Goal: Find specific page/section: Find specific page/section

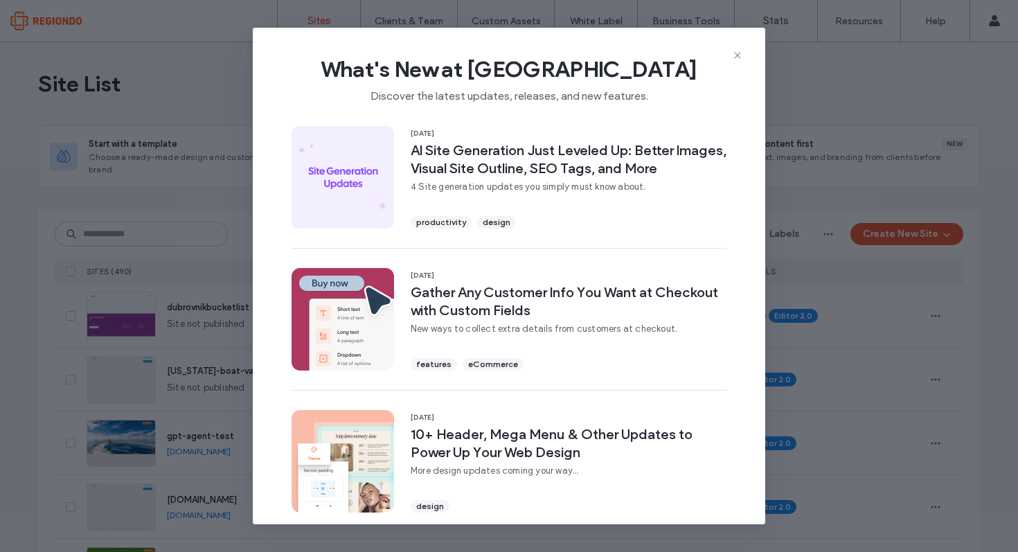
click at [742, 53] on icon at bounding box center [737, 55] width 11 height 11
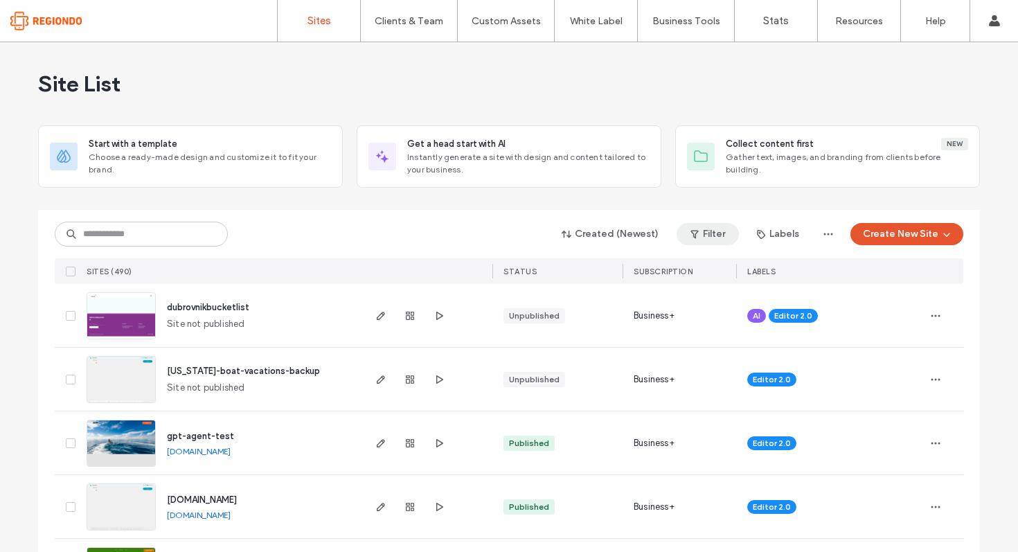
click at [703, 238] on button "Filter" at bounding box center [708, 234] width 62 height 22
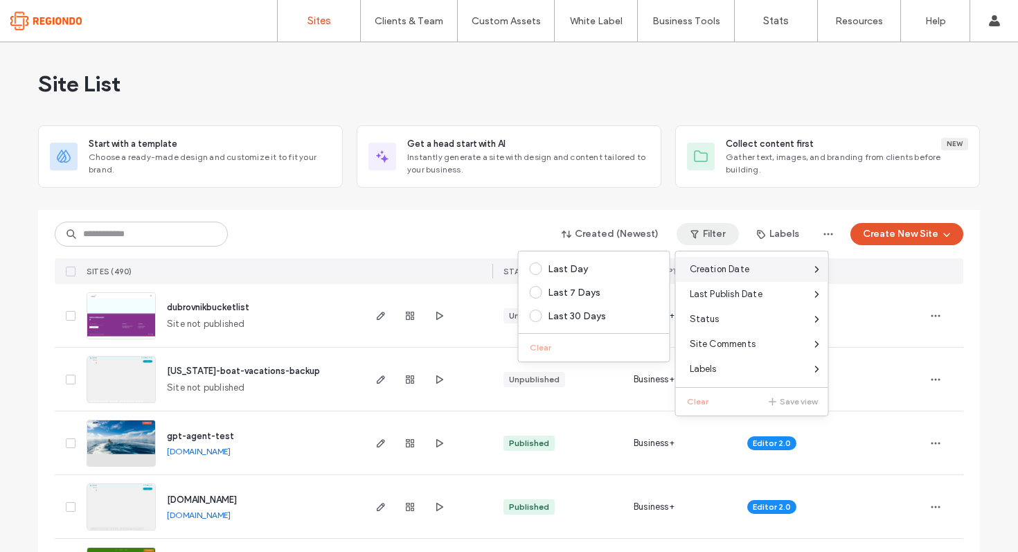
click at [713, 269] on span "Creation Date" at bounding box center [720, 269] width 60 height 14
click at [558, 319] on div "Last 30 Days" at bounding box center [600, 316] width 105 height 12
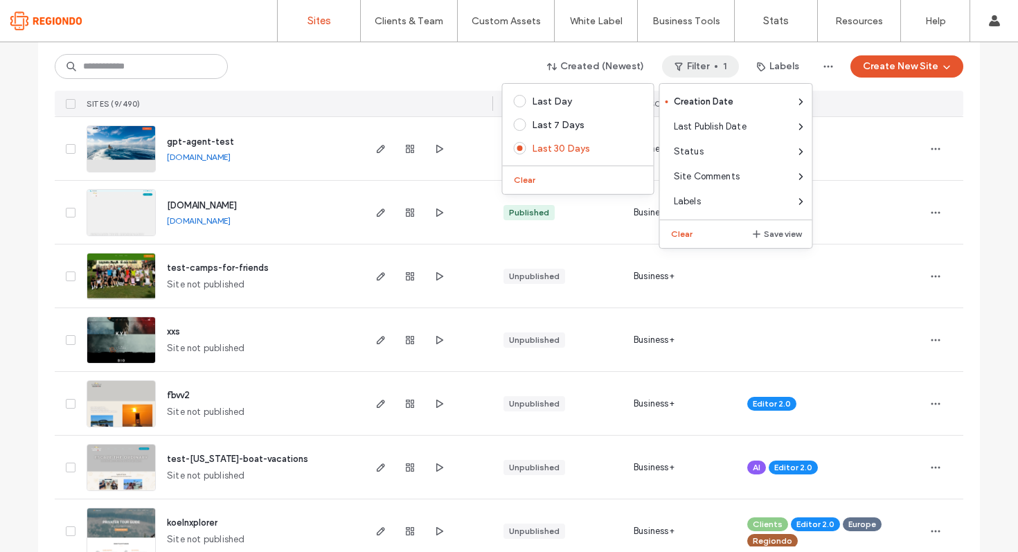
scroll to position [322, 0]
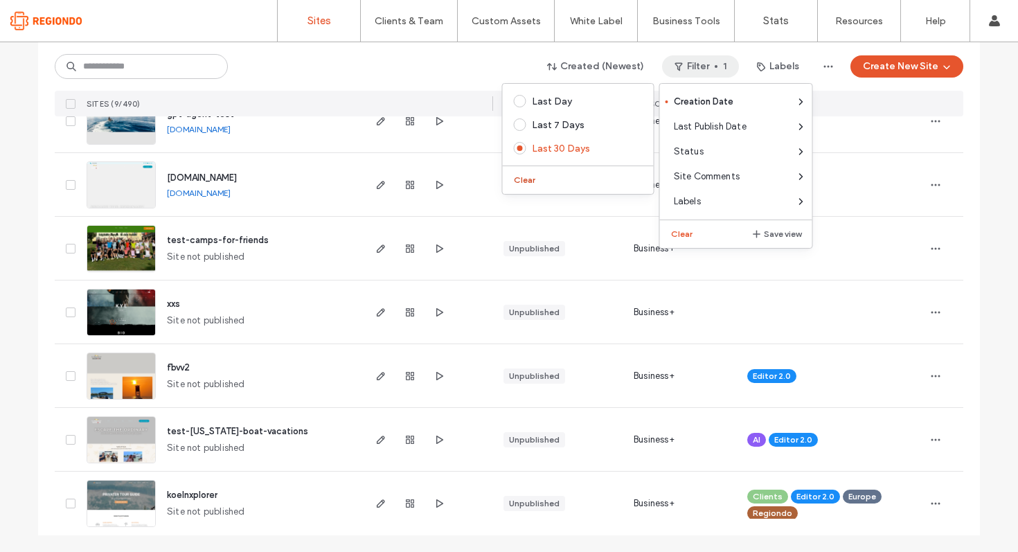
click at [517, 179] on button "Clear" at bounding box center [525, 180] width 35 height 17
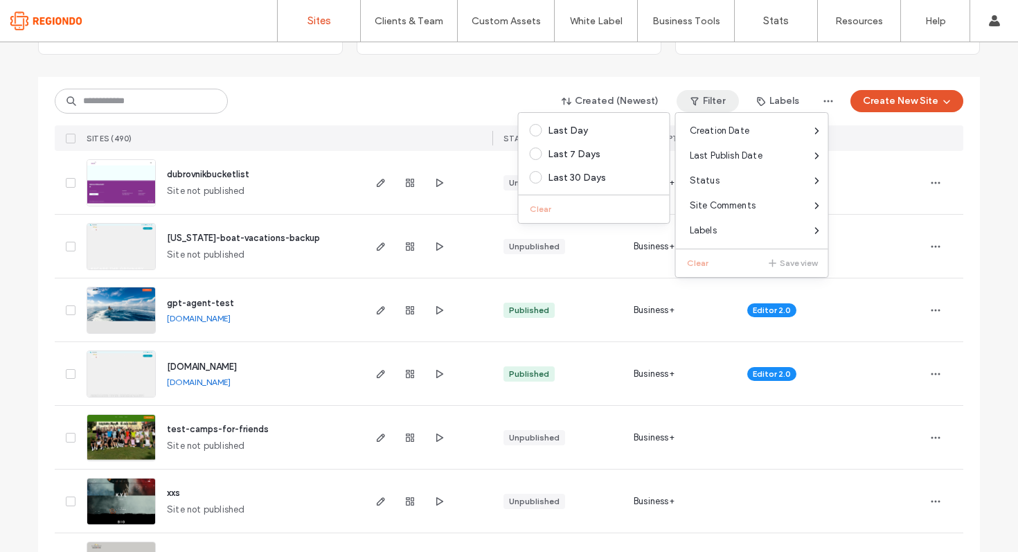
scroll to position [123, 0]
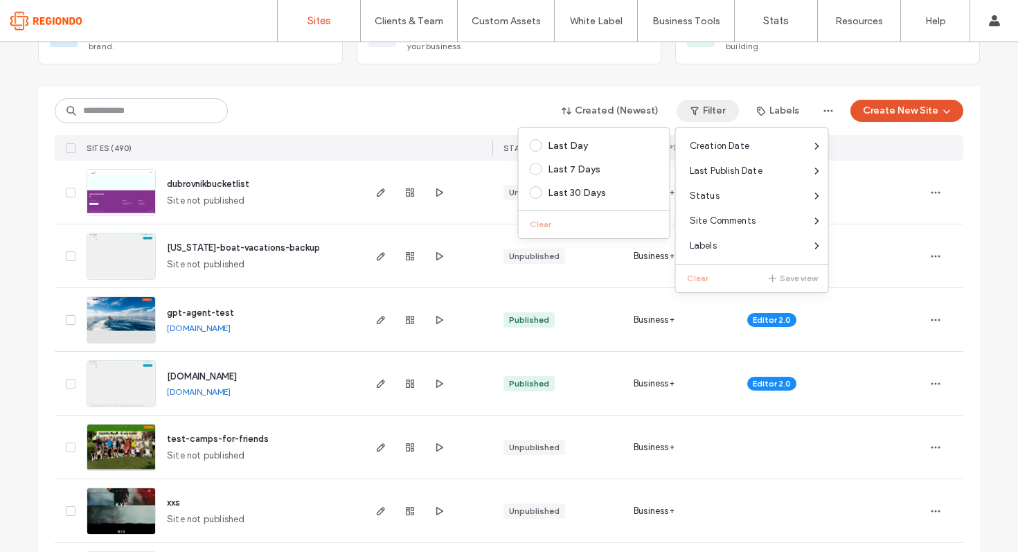
click at [424, 103] on div "Created (Newest) Filter Labels Create New Site" at bounding box center [509, 111] width 909 height 26
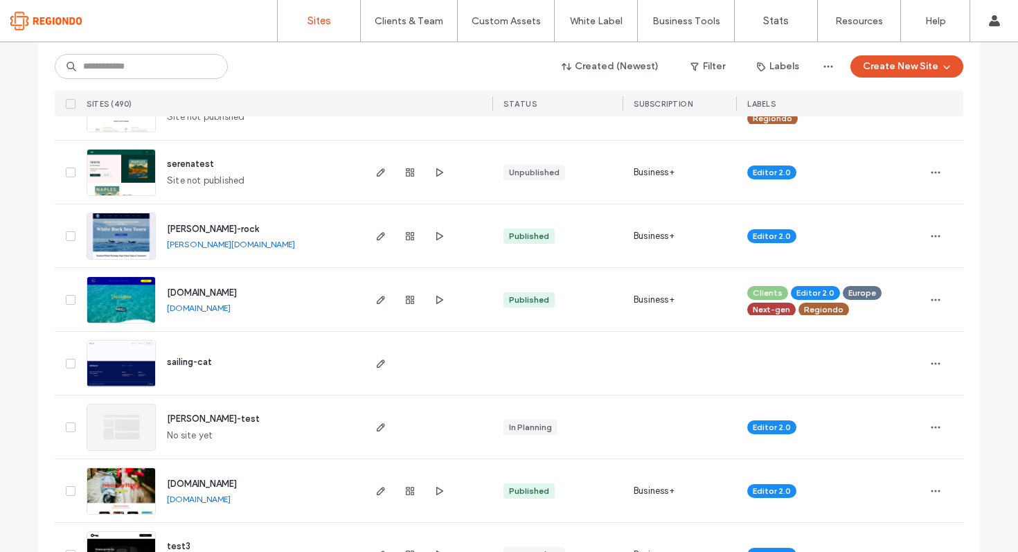
scroll to position [719, 0]
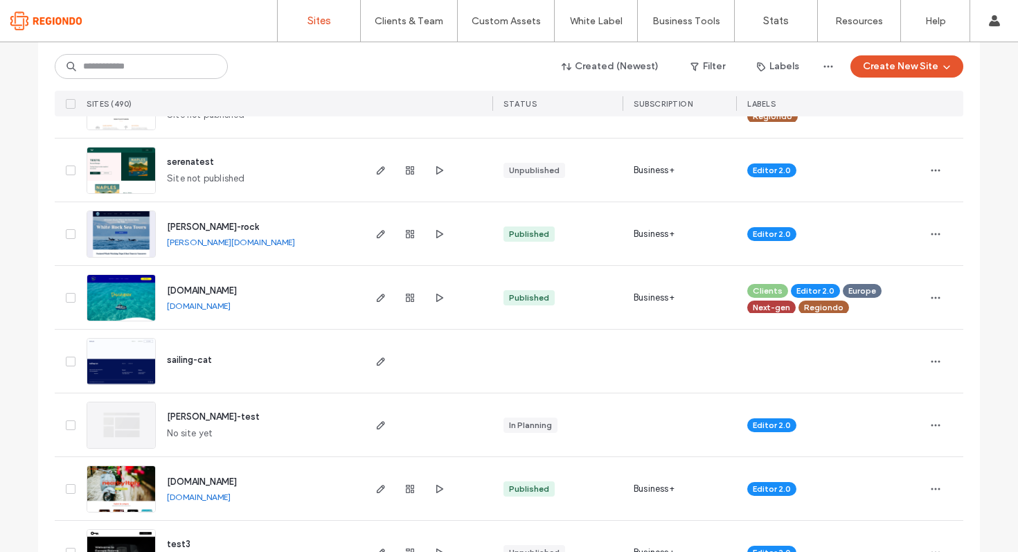
click at [114, 297] on img at bounding box center [121, 322] width 68 height 94
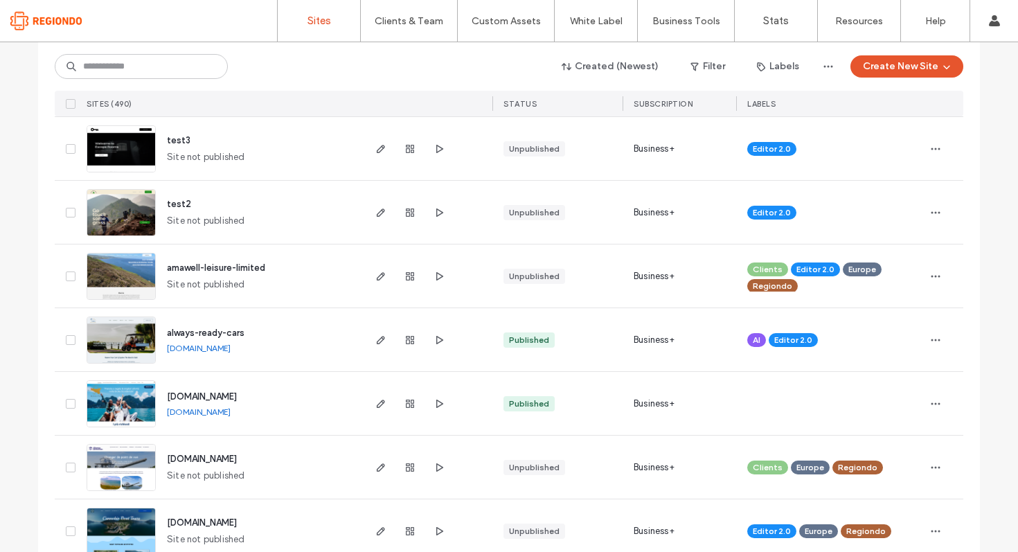
scroll to position [1124, 0]
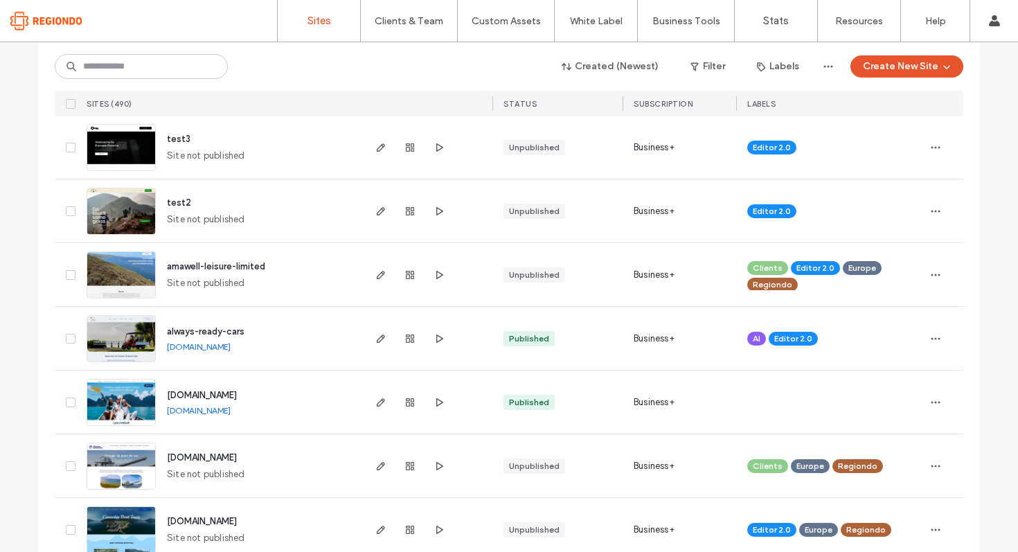
click at [109, 274] on img at bounding box center [121, 299] width 68 height 94
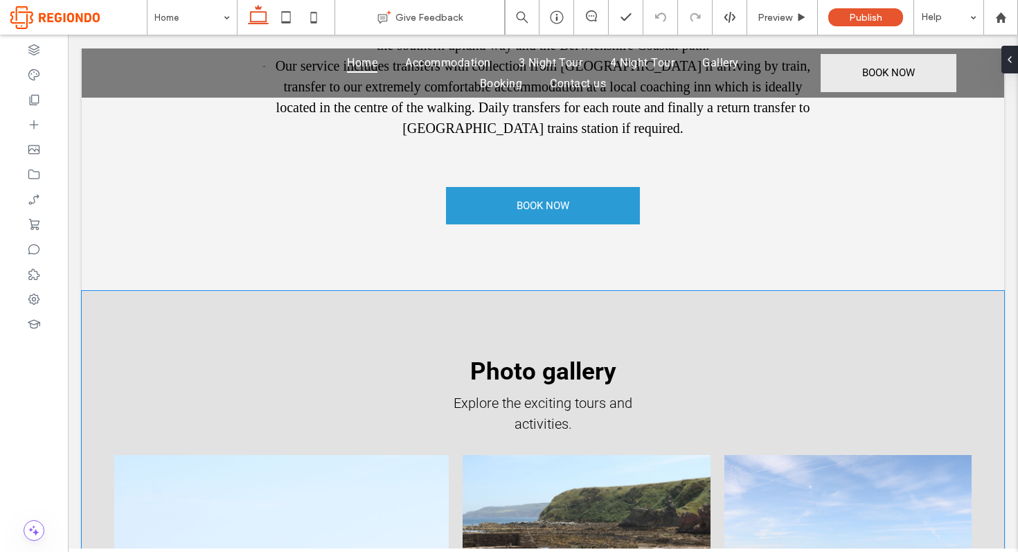
scroll to position [881, 0]
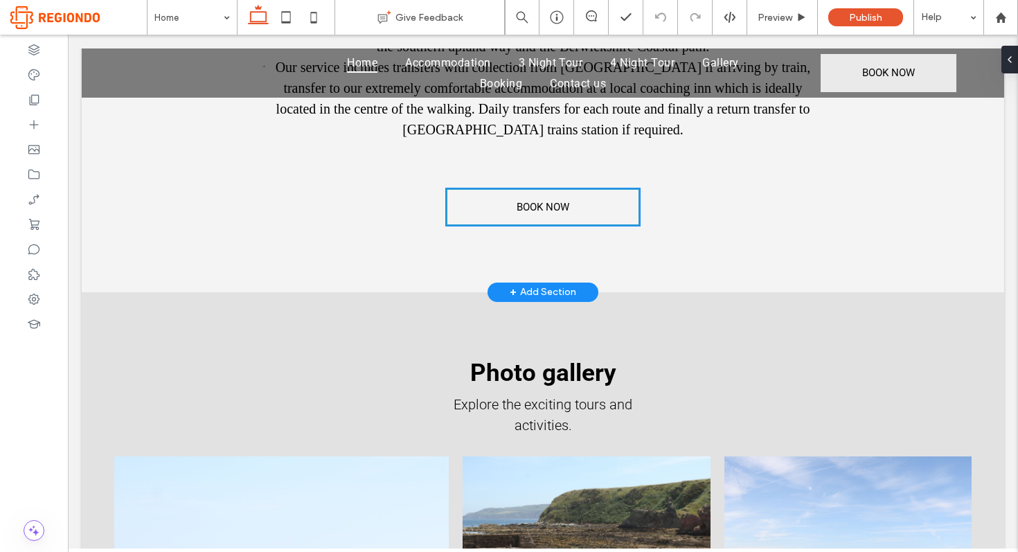
click at [502, 214] on link "BOOK NOW" at bounding box center [543, 206] width 194 height 37
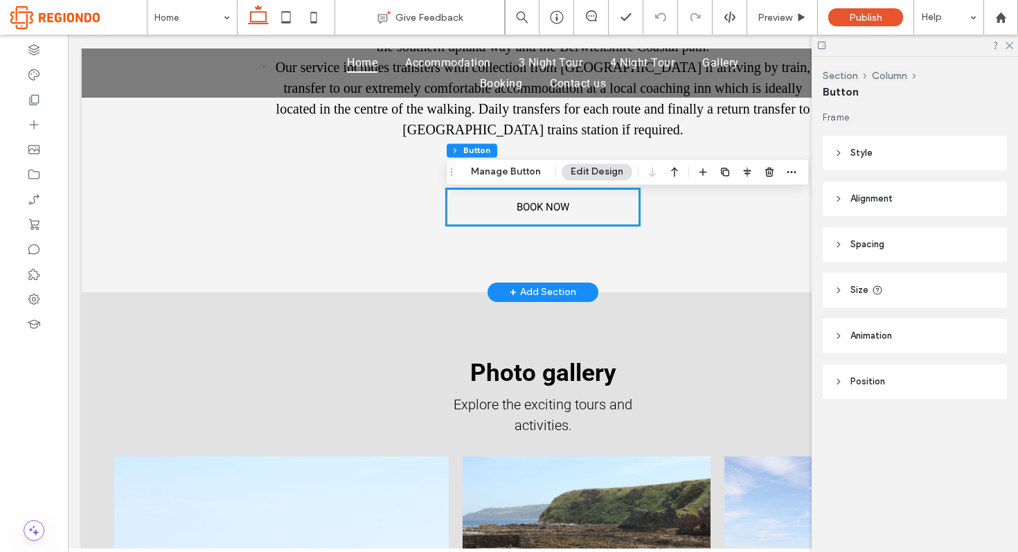
type input "**"
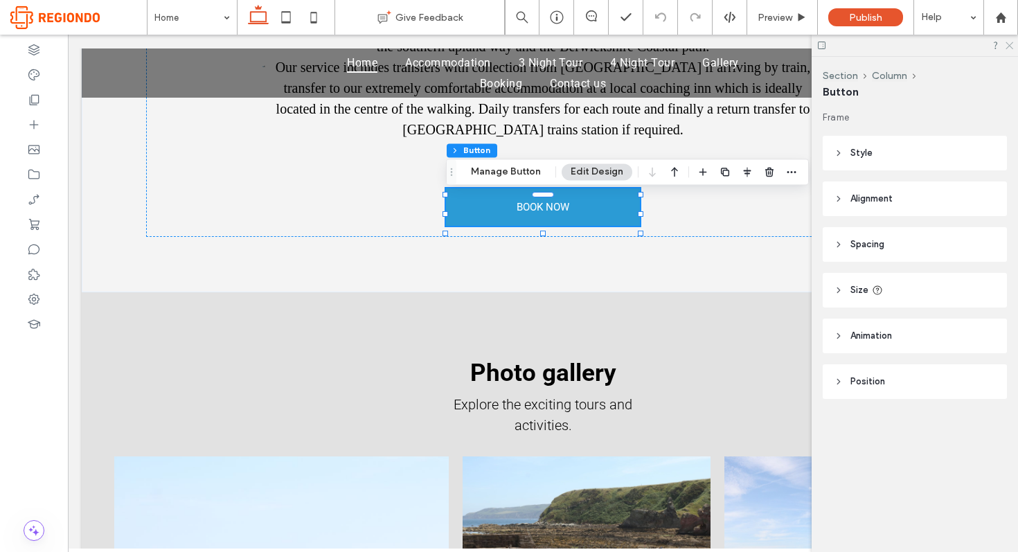
click at [1006, 43] on icon at bounding box center [1008, 44] width 9 height 9
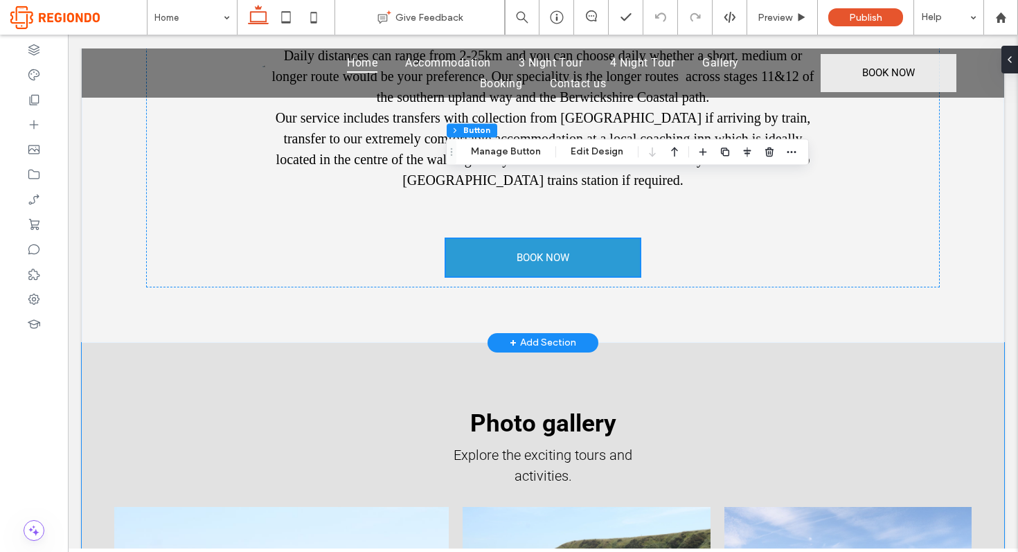
scroll to position [901, 0]
